Goal: Task Accomplishment & Management: Use online tool/utility

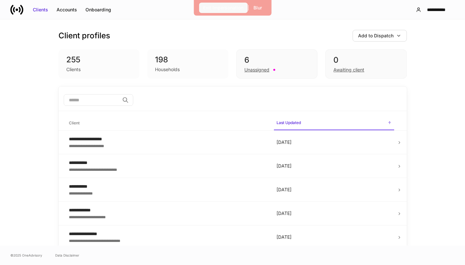
click at [230, 10] on div "Exit Impersonation" at bounding box center [223, 8] width 40 height 7
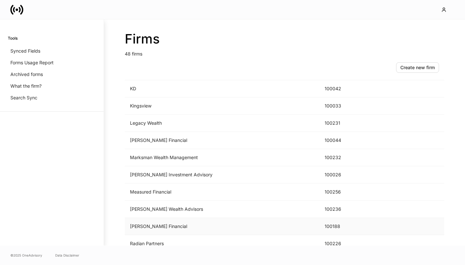
scroll to position [527, 0]
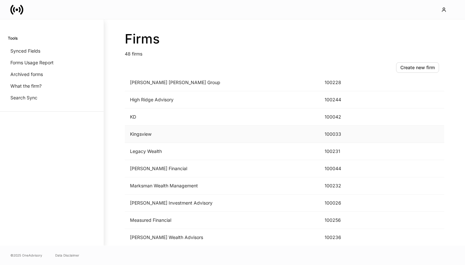
click at [231, 139] on td "Kingsview" at bounding box center [222, 134] width 195 height 17
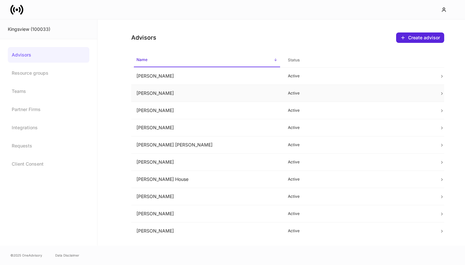
click at [221, 95] on td "Brittany Melega" at bounding box center [207, 93] width 152 height 17
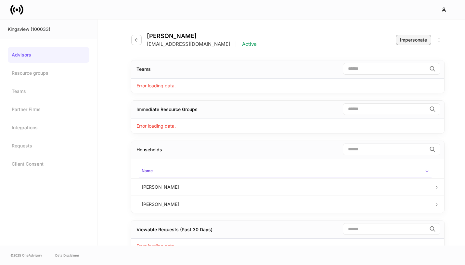
click at [410, 40] on div "Impersonate" at bounding box center [413, 40] width 27 height 7
